Goal: Transaction & Acquisition: Purchase product/service

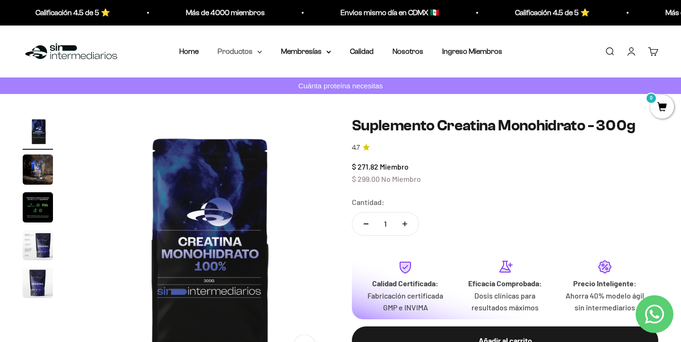
click at [243, 57] on summary "Productos" at bounding box center [239, 51] width 44 height 12
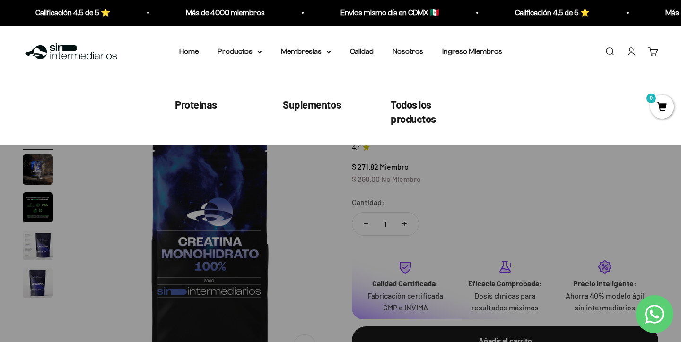
click at [205, 110] on link "Proteínas" at bounding box center [196, 104] width 42 height 15
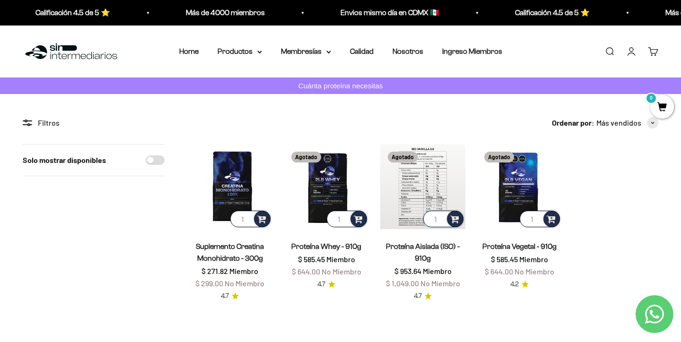
click at [429, 180] on img at bounding box center [422, 186] width 85 height 85
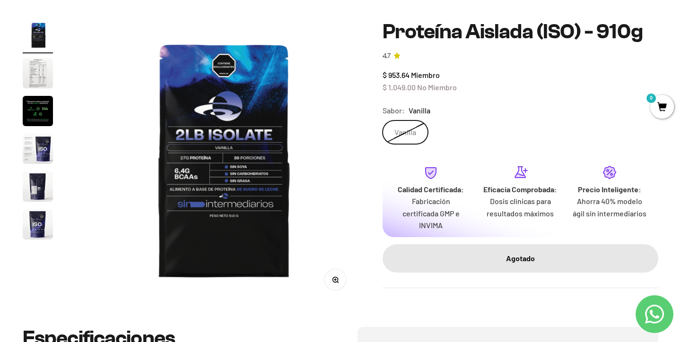
scroll to position [92, 0]
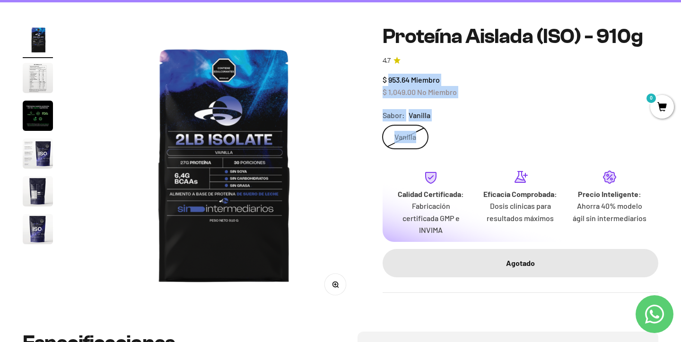
drag, startPoint x: 464, startPoint y: 138, endPoint x: 390, endPoint y: 77, distance: 96.1
click at [390, 77] on safe-sticky "Proteína Aislada (ISO) - 910g 4.7 $ 953.64 Miembro $ 1,049.00 No Miembro Calida…" at bounding box center [521, 159] width 276 height 268
click at [390, 77] on span "$ 953.64" at bounding box center [396, 79] width 27 height 9
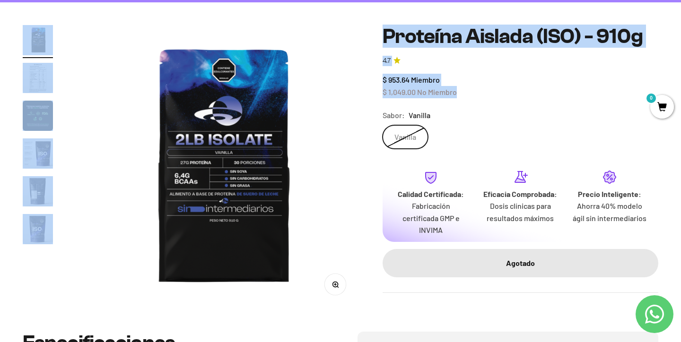
drag, startPoint x: 369, startPoint y: 69, endPoint x: 497, endPoint y: 99, distance: 131.8
click at [497, 99] on div "Zoom Ir al artículo 1 Ir al artículo 2 Ir al artículo 3 Ir al artículo 4 Ir al …" at bounding box center [340, 167] width 635 height 284
click at [497, 99] on safe-sticky "Proteína Aislada (ISO) - 910g 4.7 $ 953.64 Miembro $ 1,049.00 No Miembro Calida…" at bounding box center [521, 159] width 276 height 268
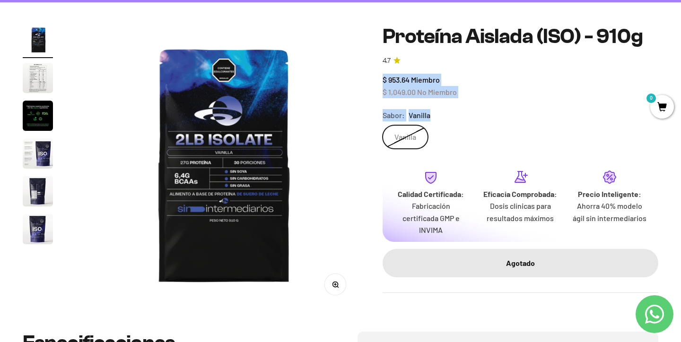
drag, startPoint x: 497, startPoint y: 99, endPoint x: 381, endPoint y: 79, distance: 118.5
click at [381, 79] on div "Zoom Ir al artículo 1 Ir al artículo 2 Ir al artículo 3 Ir al artículo 4 Ir al …" at bounding box center [340, 167] width 635 height 284
drag, startPoint x: 383, startPoint y: 79, endPoint x: 459, endPoint y: 90, distance: 77.4
click at [459, 90] on div "$ 953.64 Miembro $ 1,049.00 No Miembro" at bounding box center [521, 86] width 276 height 24
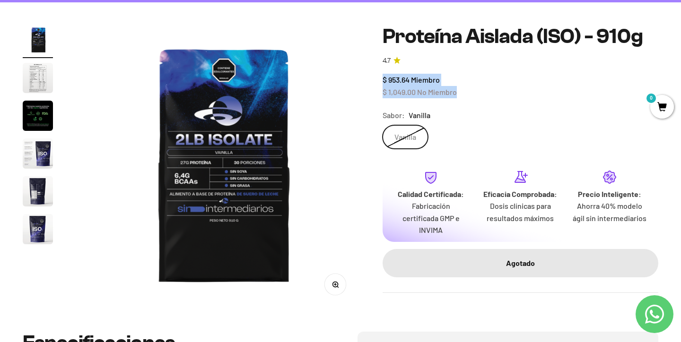
click at [459, 90] on div "$ 953.64 Miembro $ 1,049.00 No Miembro" at bounding box center [521, 86] width 276 height 24
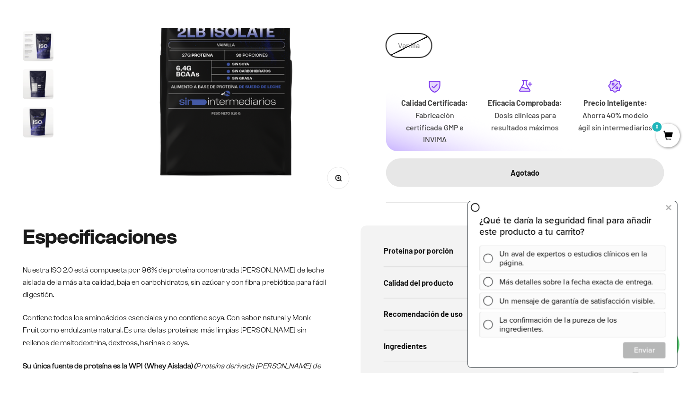
scroll to position [228, 0]
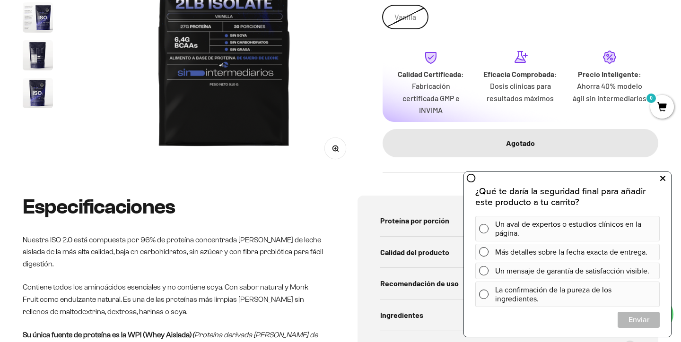
click at [662, 177] on icon at bounding box center [662, 179] width 5 height 12
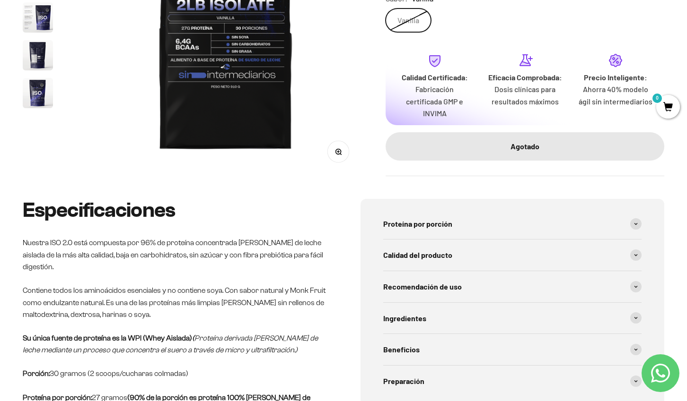
click at [500, 170] on safe-sticky "Proteína Aislada (ISO) - 910g 4.7 $ 953.64 Miembro $ 1,049.00 No Miembro Calida…" at bounding box center [524, 42] width 278 height 268
click at [513, 166] on safe-sticky "Proteína Aislada (ISO) - 910g 4.7 $ 953.64 Miembro $ 1,049.00 No Miembro Calida…" at bounding box center [524, 42] width 278 height 268
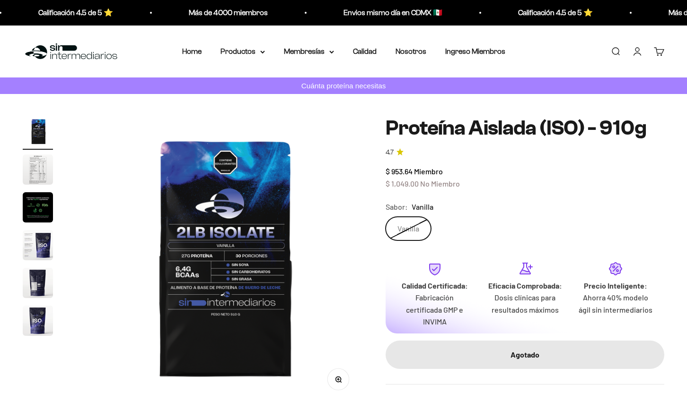
scroll to position [213, 0]
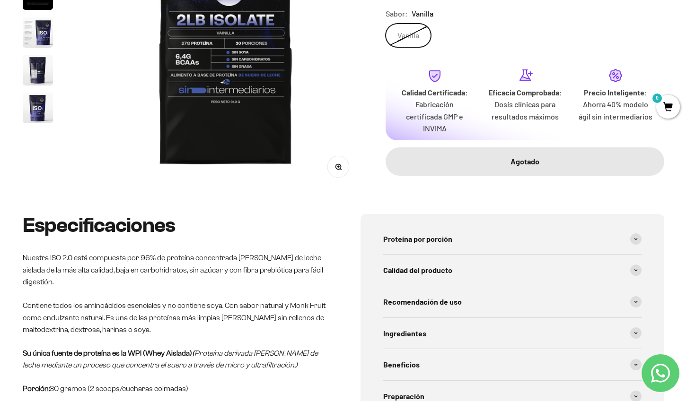
drag, startPoint x: 511, startPoint y: 206, endPoint x: 582, endPoint y: 206, distance: 70.9
click at [0, 0] on div "Se despacha hoy" at bounding box center [0, 0] width 0 height 0
drag, startPoint x: 582, startPoint y: 206, endPoint x: 470, endPoint y: 206, distance: 111.6
click at [0, 0] on div "Se despacha hoy" at bounding box center [0, 0] width 0 height 0
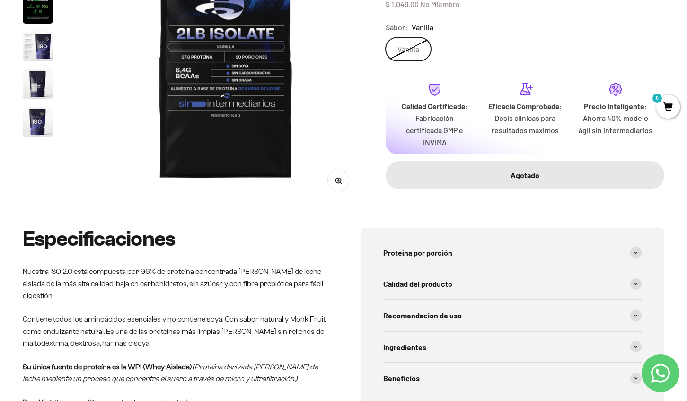
scroll to position [200, 0]
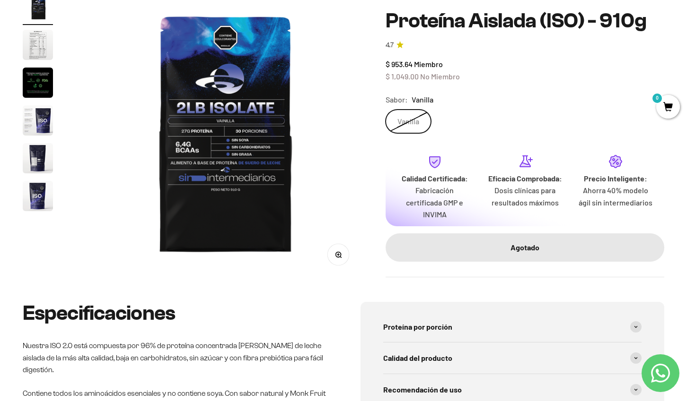
scroll to position [134, 0]
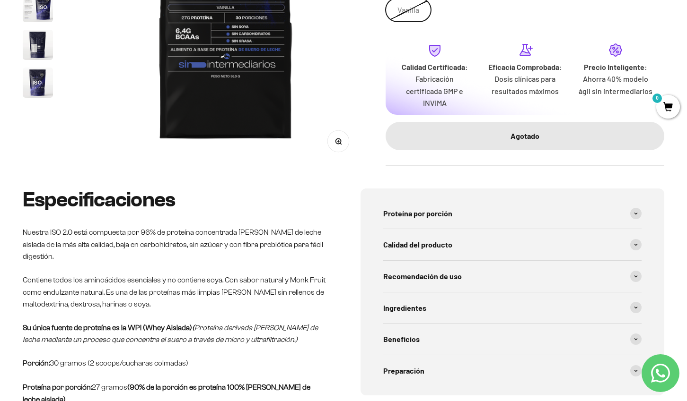
scroll to position [244, 0]
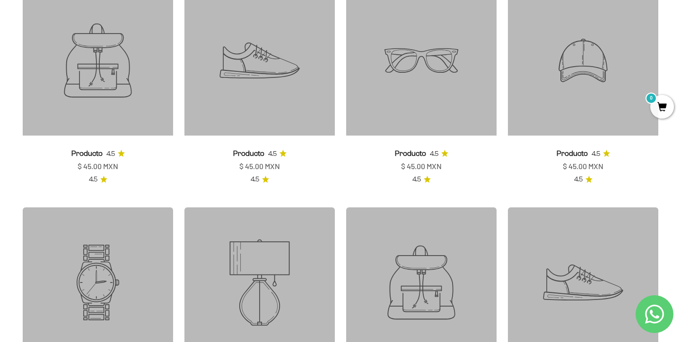
scroll to position [8, 0]
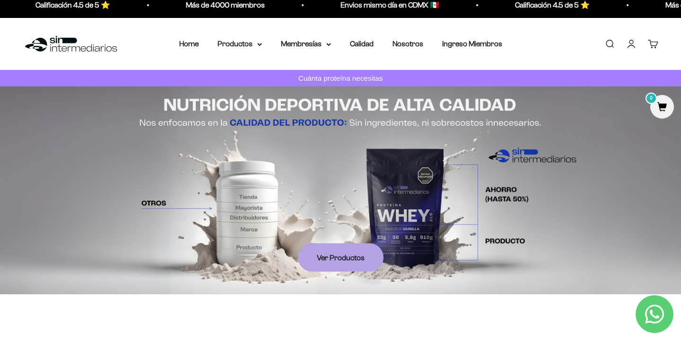
click at [229, 37] on div "Menú [GEOGRAPHIC_DATA] Home Productos Proteínas Suplementos Todos los productos…" at bounding box center [340, 44] width 681 height 52
click at [240, 43] on summary "Productos" at bounding box center [239, 44] width 44 height 12
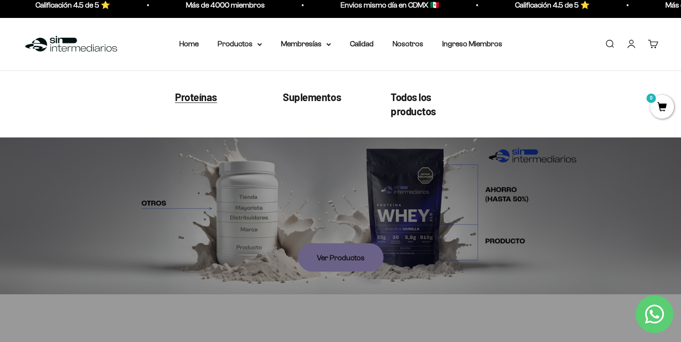
click at [198, 99] on span "Proteínas" at bounding box center [196, 96] width 42 height 12
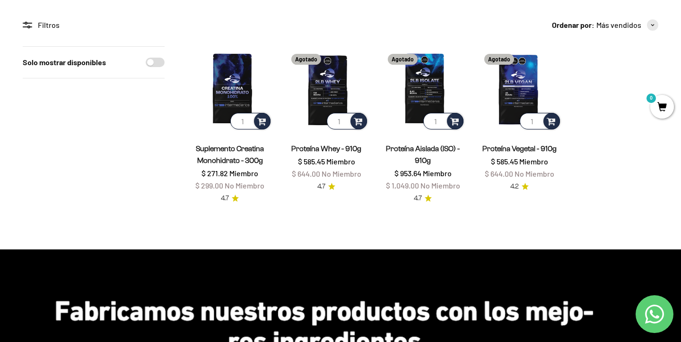
scroll to position [93, 0]
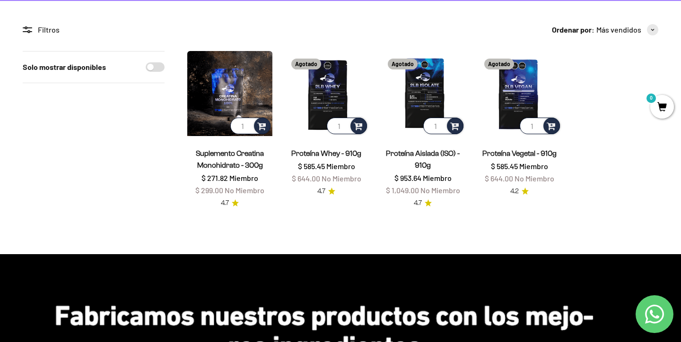
click at [260, 101] on img at bounding box center [229, 93] width 85 height 85
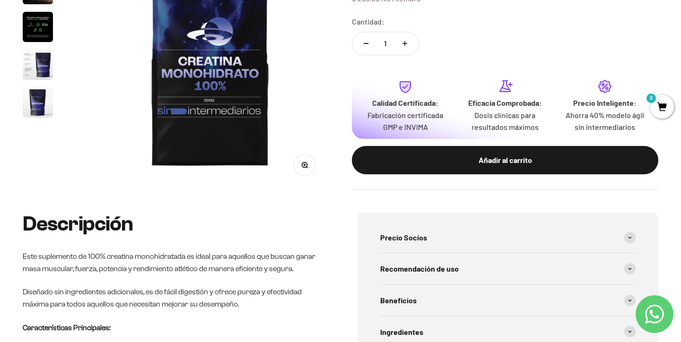
scroll to position [177, 0]
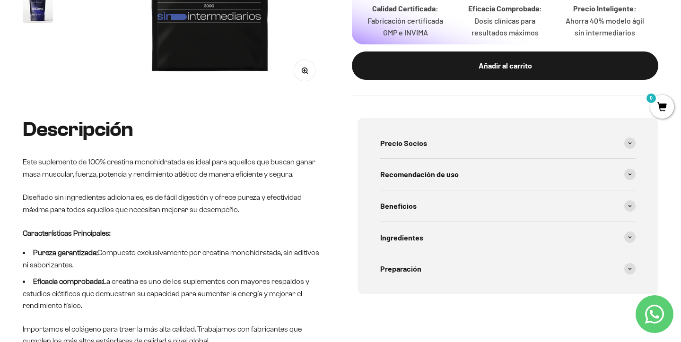
scroll to position [302, 0]
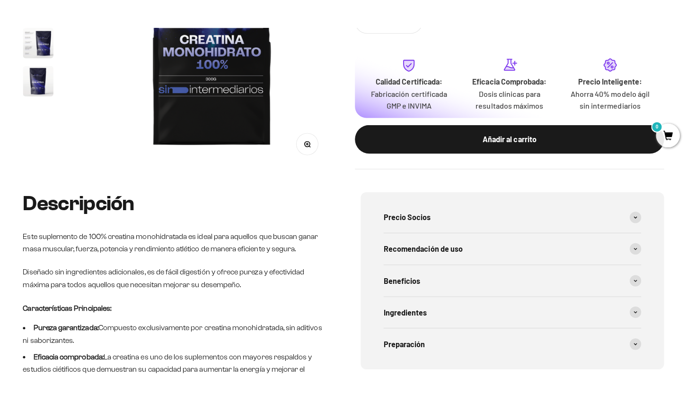
scroll to position [232, 0]
